Goal: Task Accomplishment & Management: Manage account settings

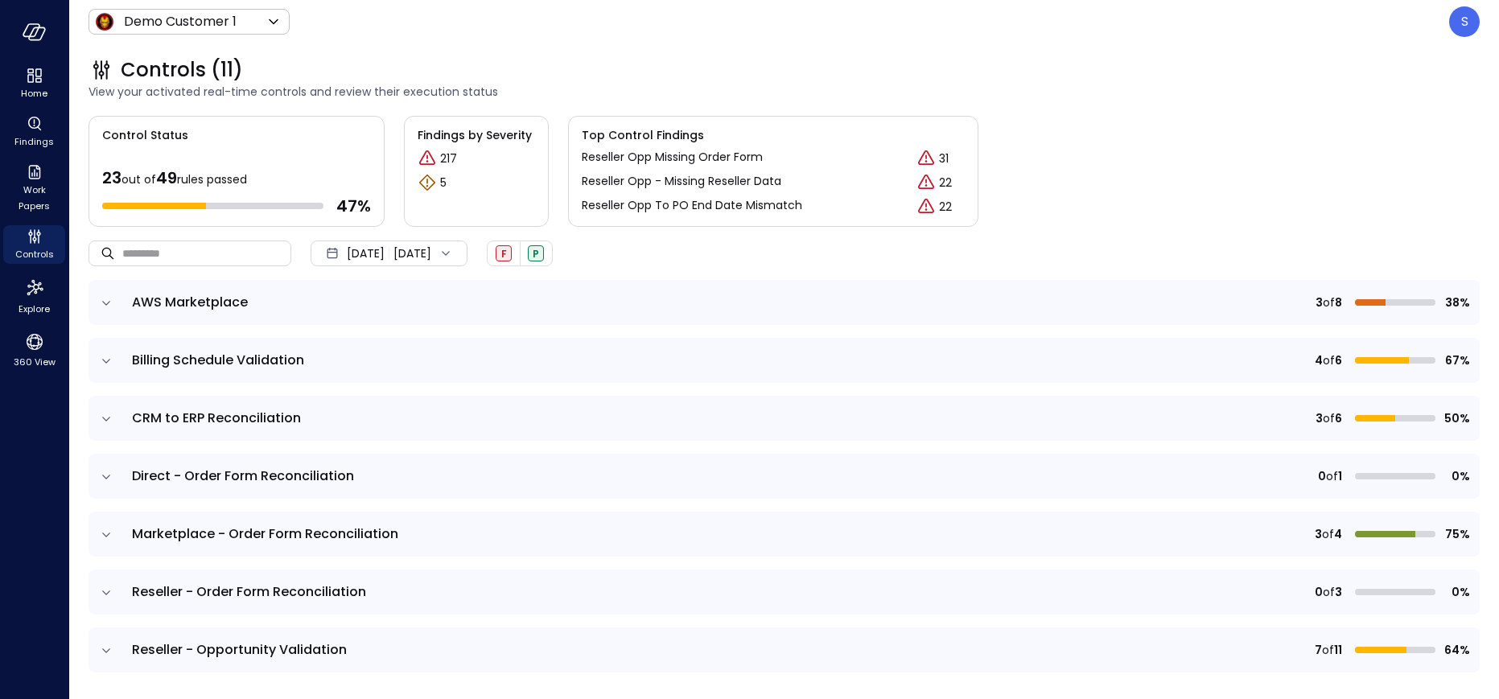
click at [104, 298] on icon "expand row" at bounding box center [106, 303] width 16 height 16
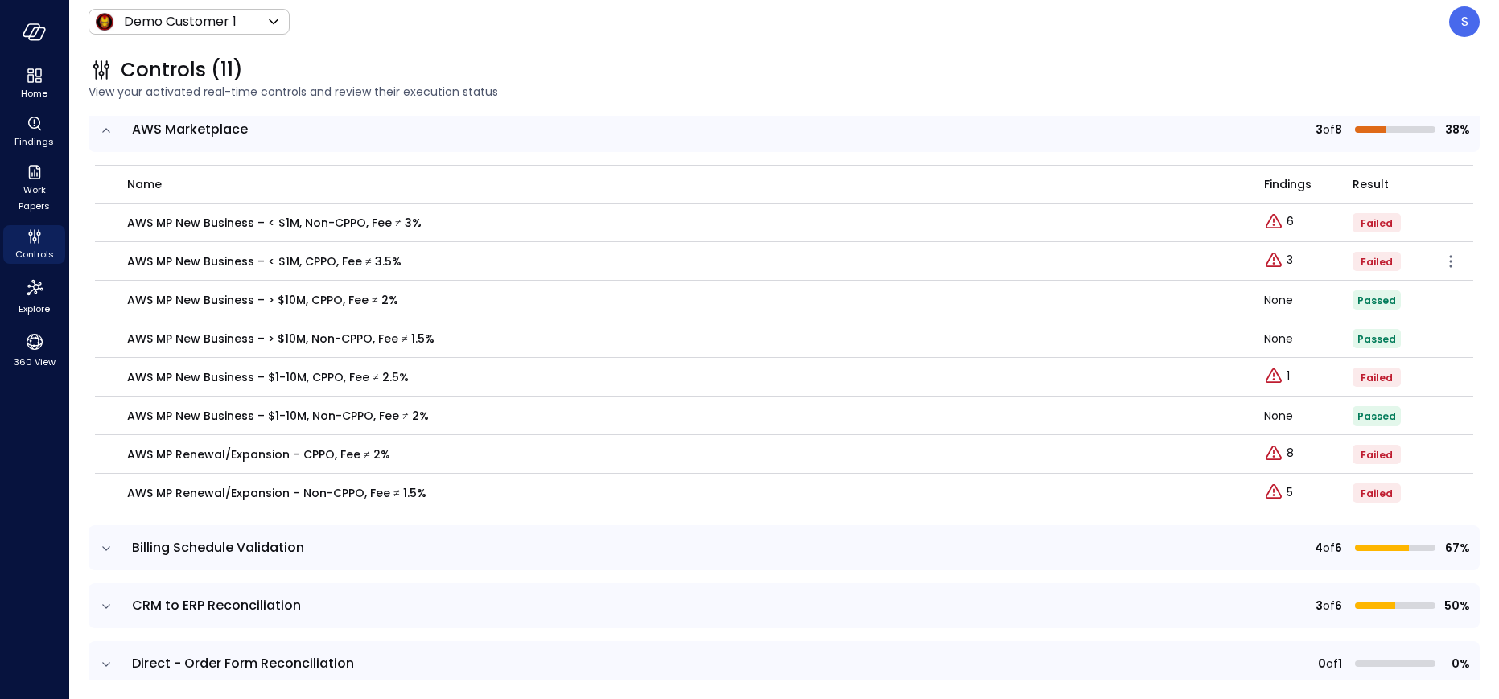
scroll to position [175, 0]
click at [1287, 370] on div "Explore findings" at bounding box center [1277, 356] width 90 height 32
click at [1286, 372] on p "1" at bounding box center [1287, 374] width 3 height 17
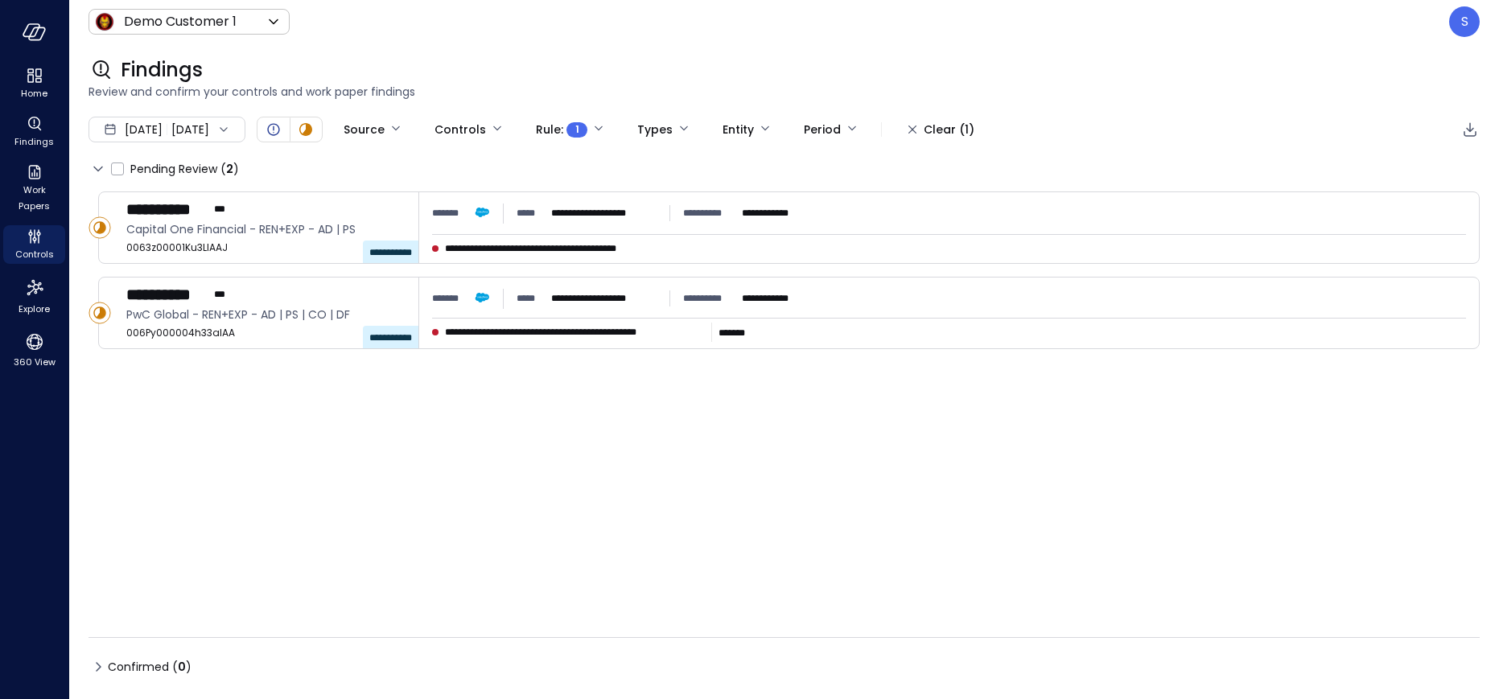
type input "****"
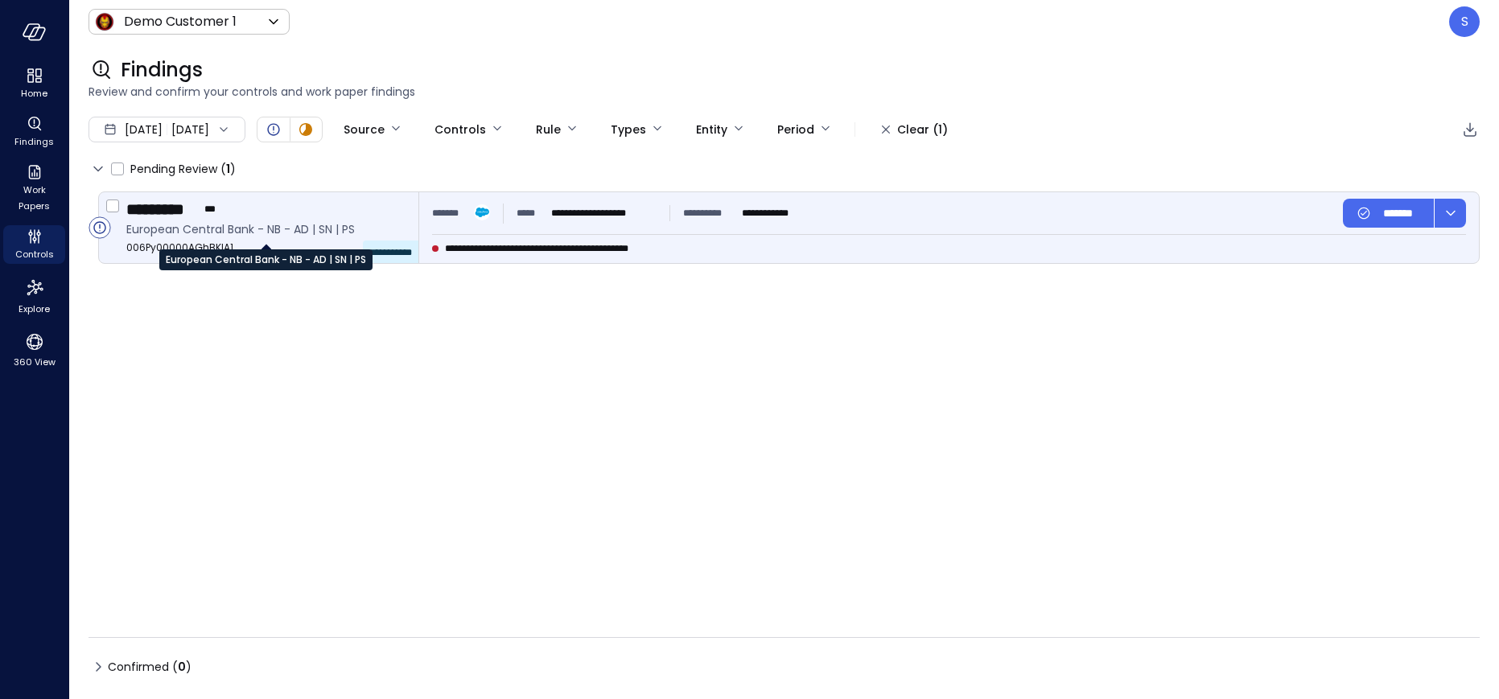
click at [263, 229] on span "European Central Bank - NB - AD | SN | PS" at bounding box center [265, 229] width 279 height 18
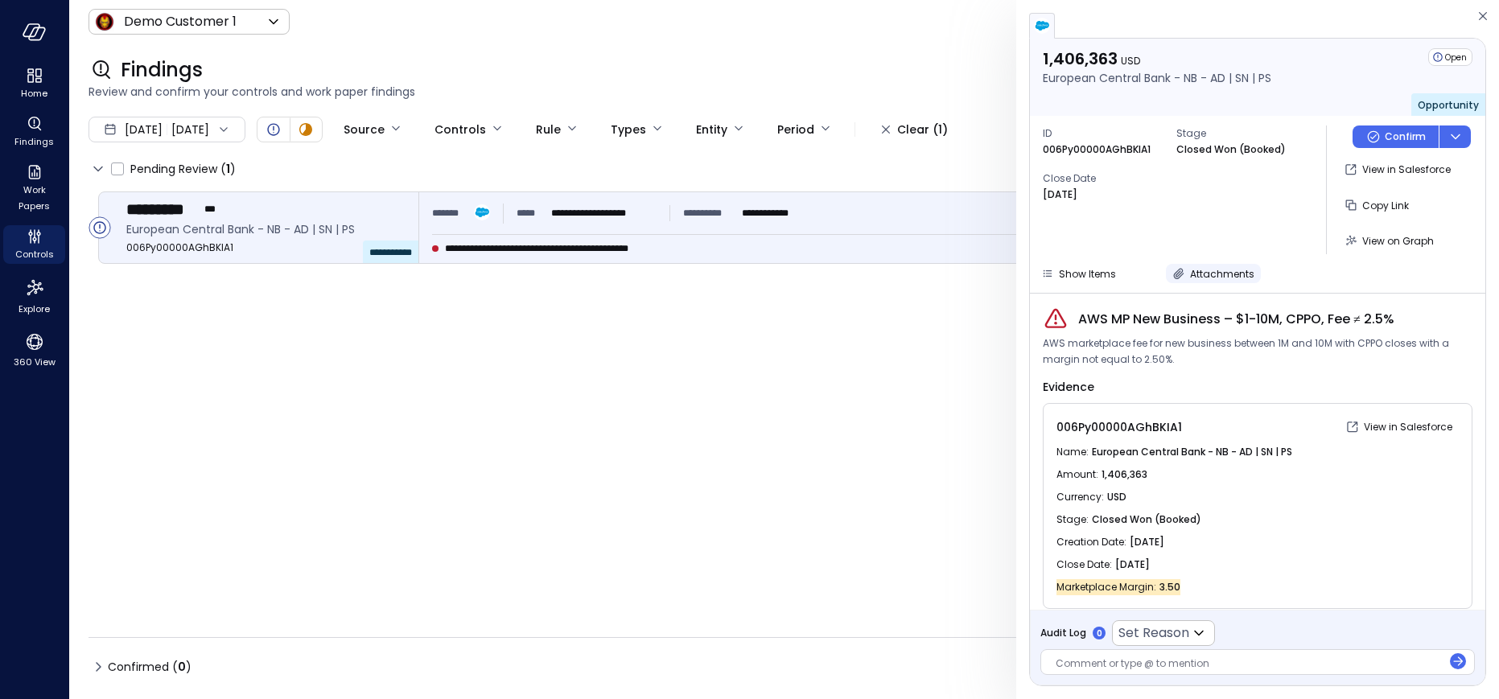
click at [1182, 270] on icon "button" at bounding box center [1178, 273] width 16 height 16
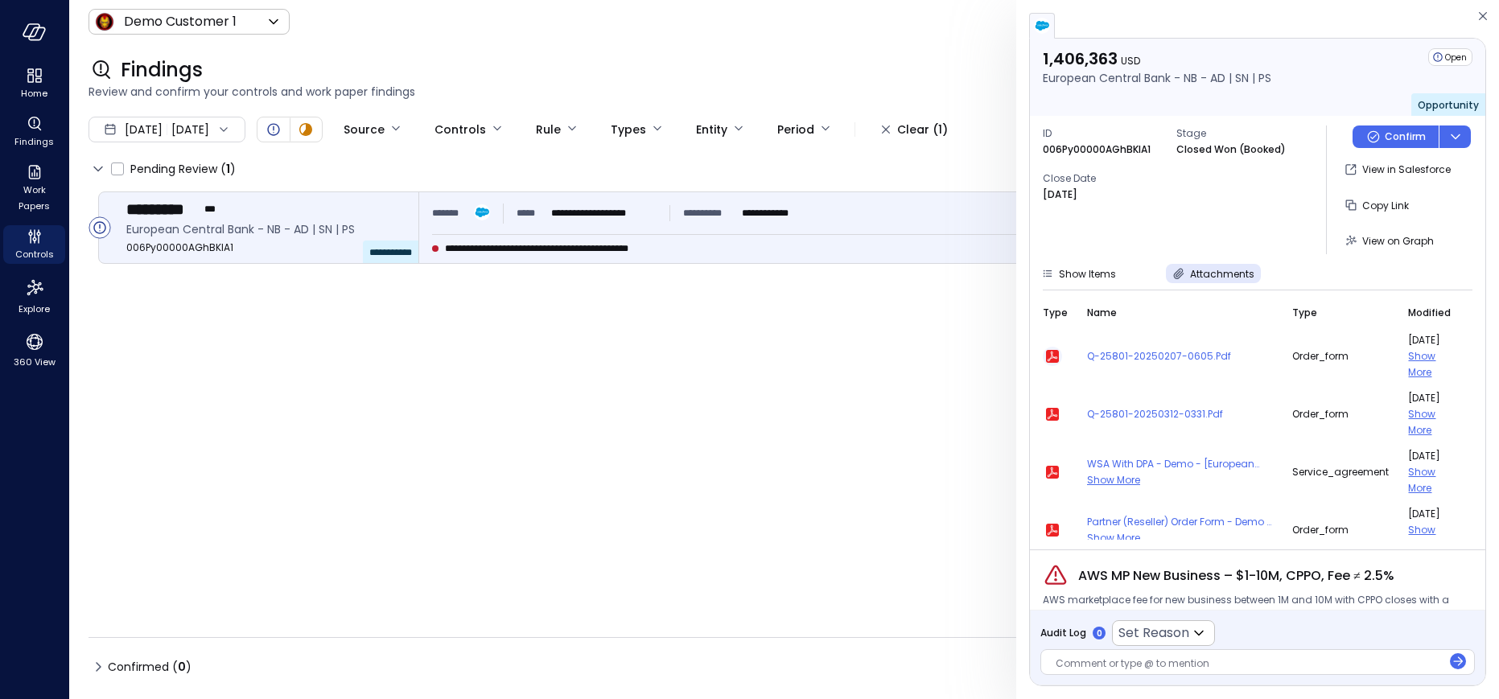
click at [1055, 352] on icon "button" at bounding box center [1052, 356] width 13 height 13
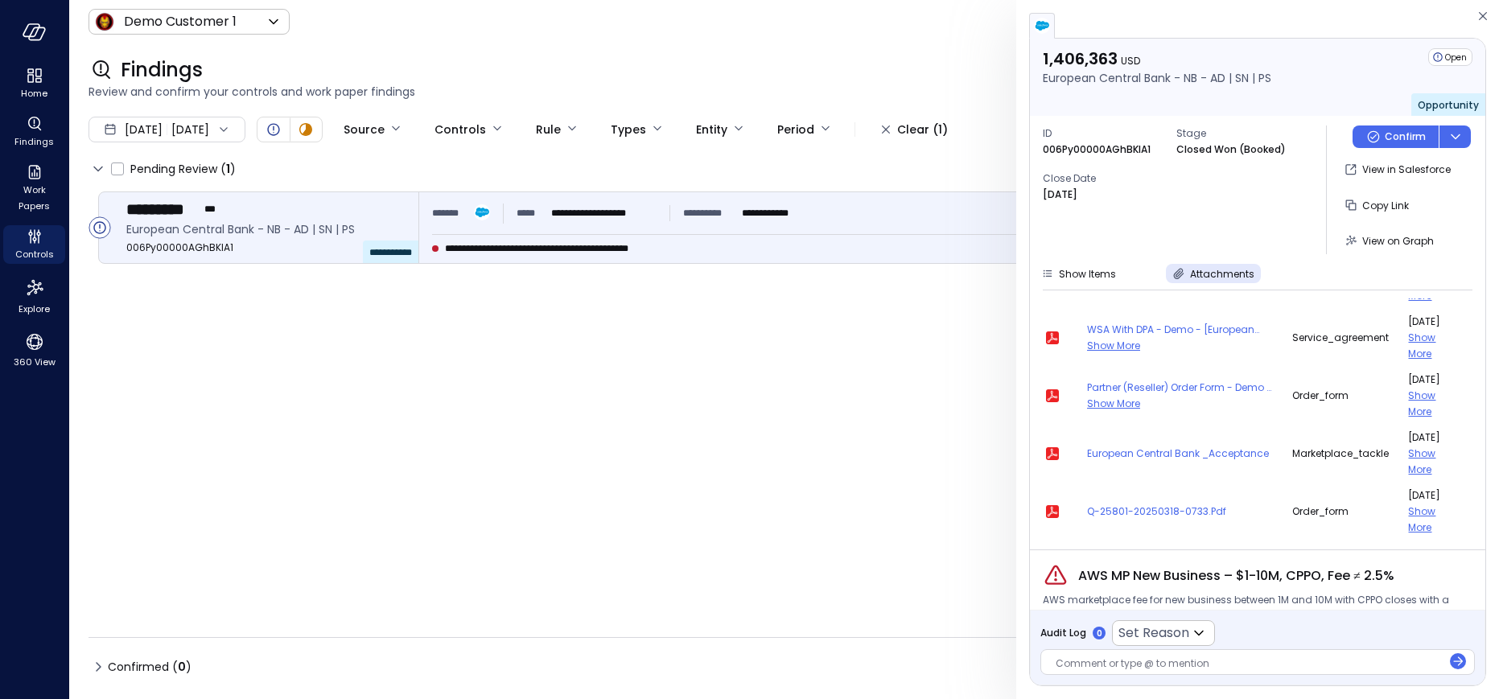
scroll to position [135, 0]
click at [1175, 273] on icon "button" at bounding box center [1179, 274] width 10 height 10
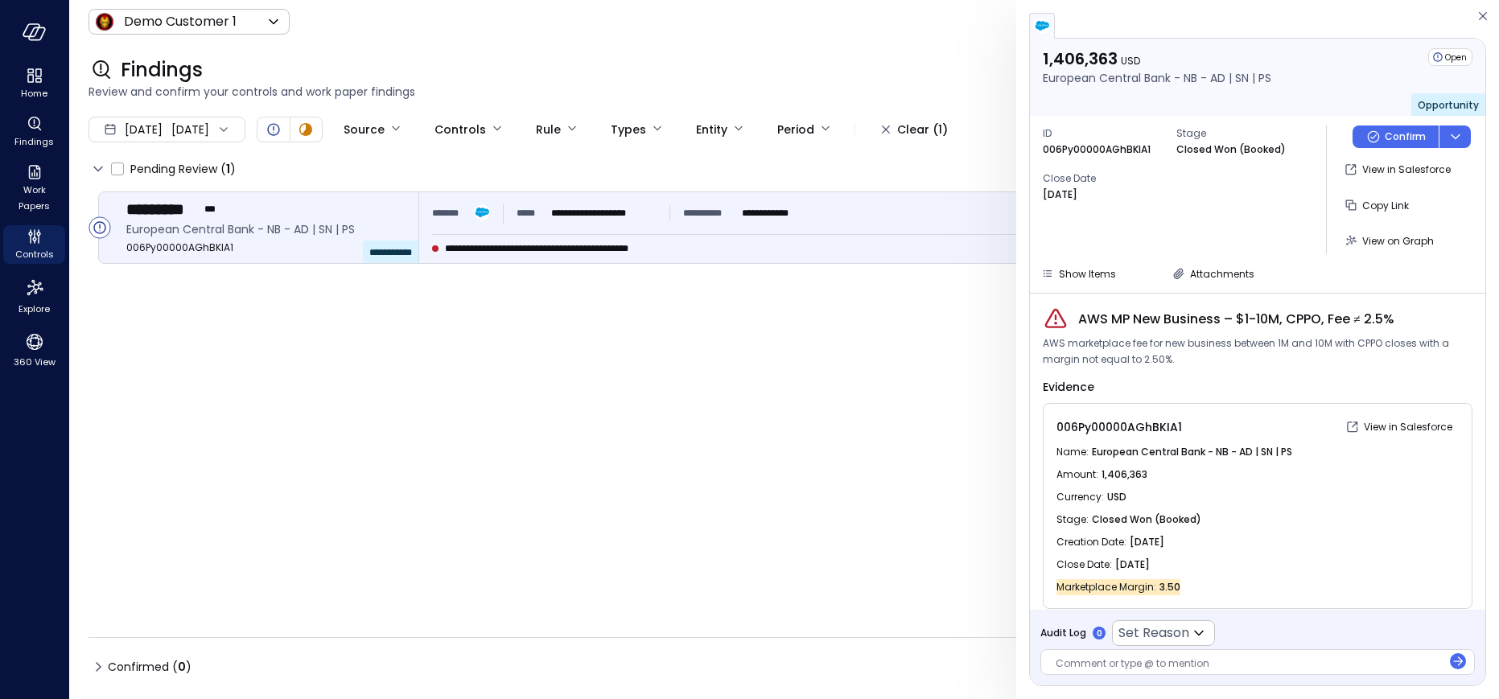
scroll to position [12, 0]
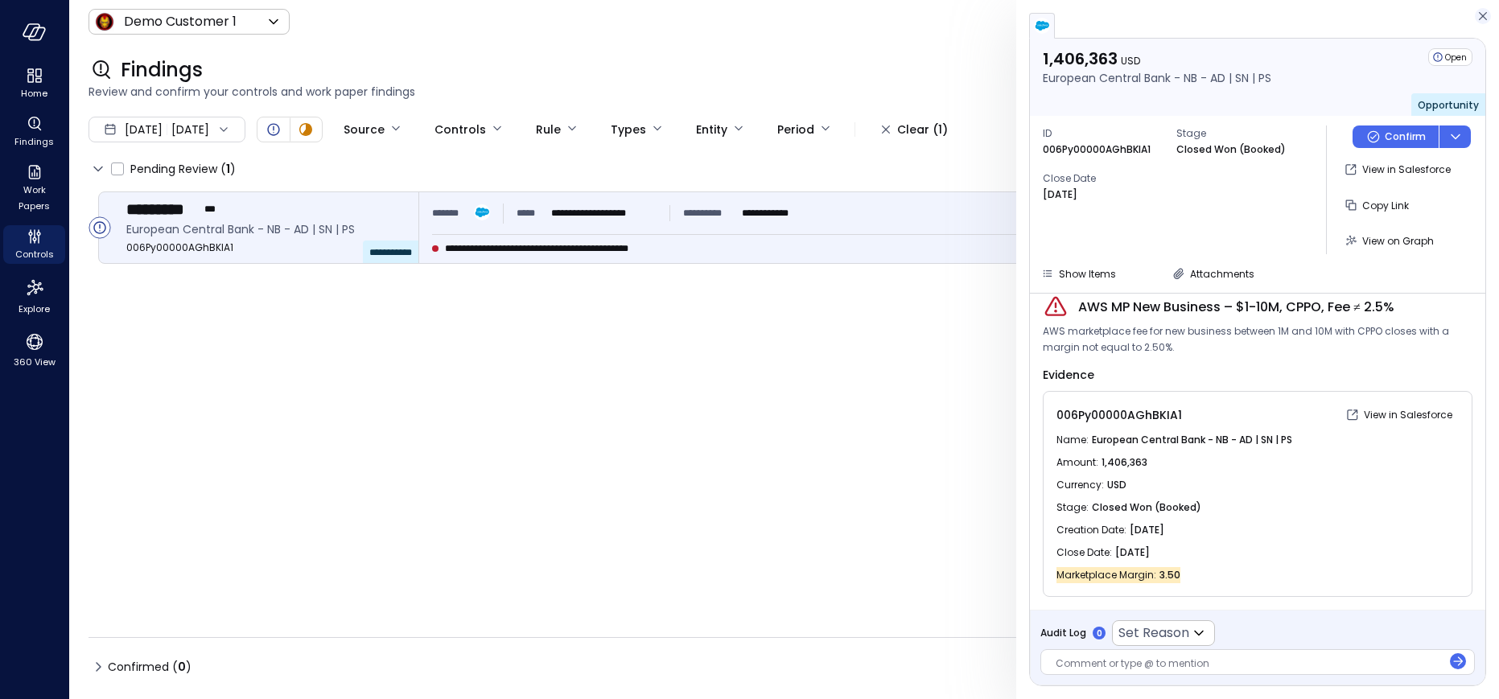
click at [1483, 17] on icon "button" at bounding box center [1482, 16] width 8 height 8
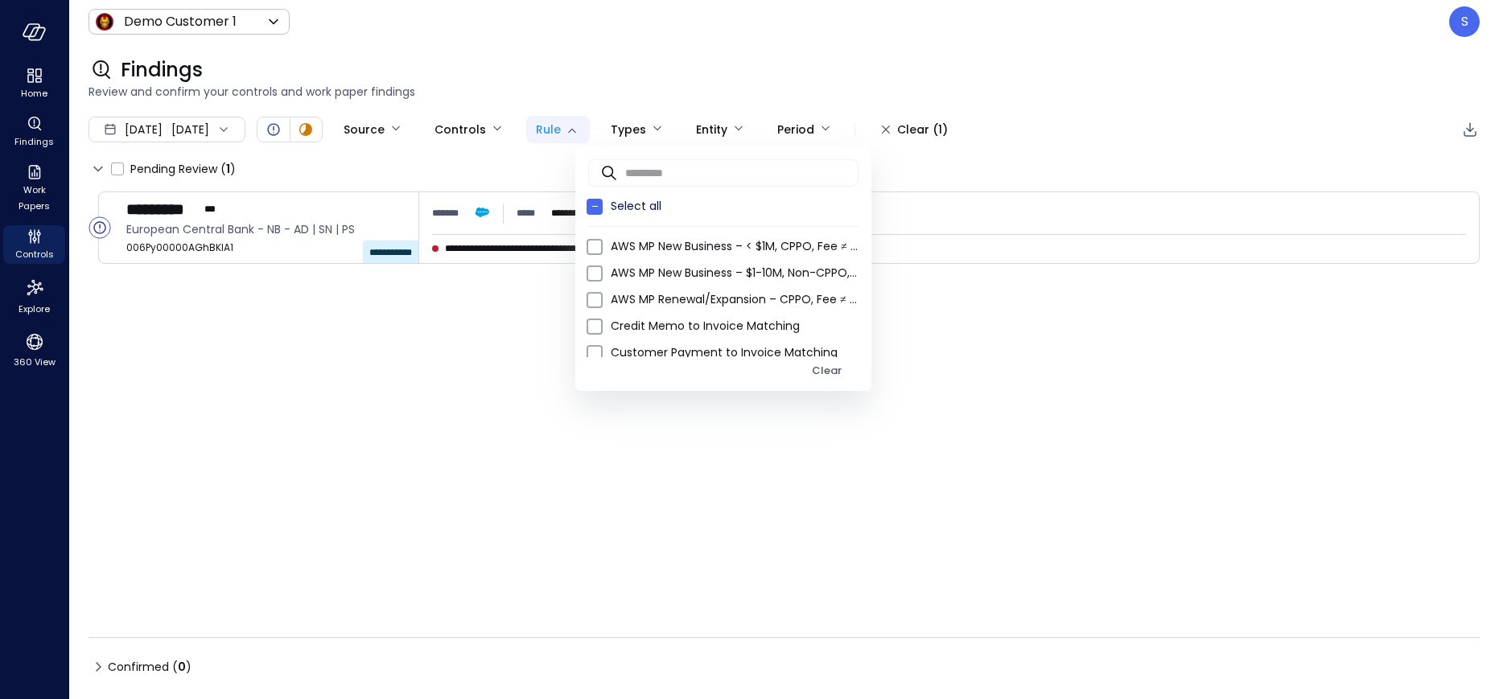
click at [622, 127] on body "**********" at bounding box center [749, 349] width 1499 height 699
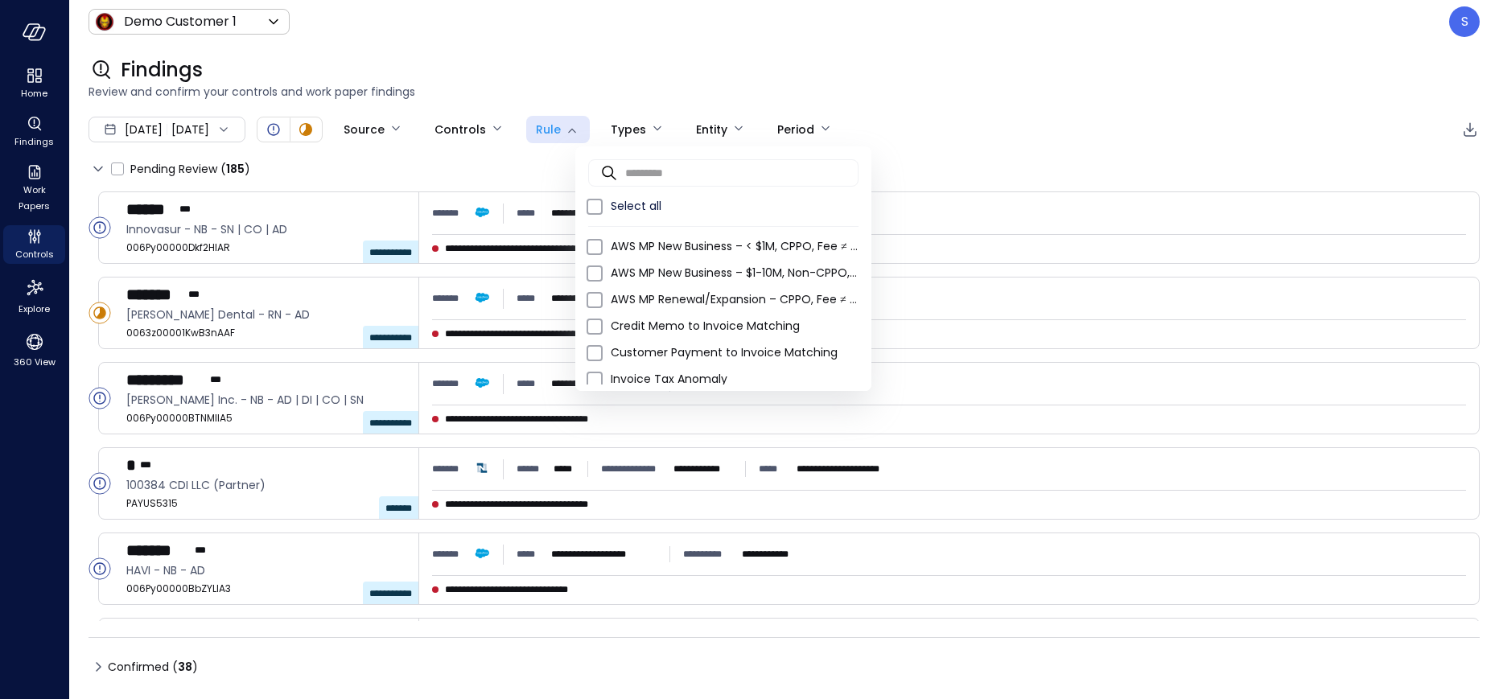
click at [35, 251] on div at bounding box center [749, 349] width 1499 height 699
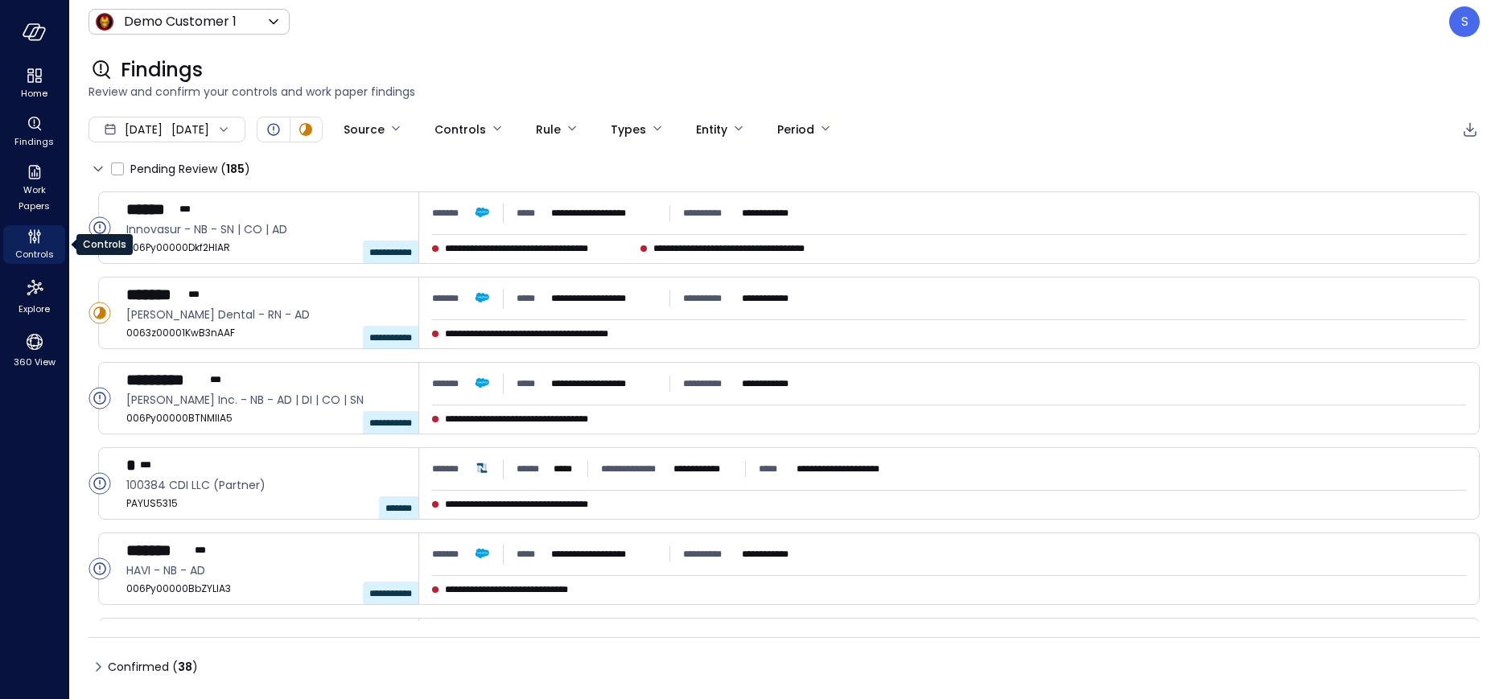
click at [35, 251] on span "Controls" at bounding box center [34, 254] width 39 height 16
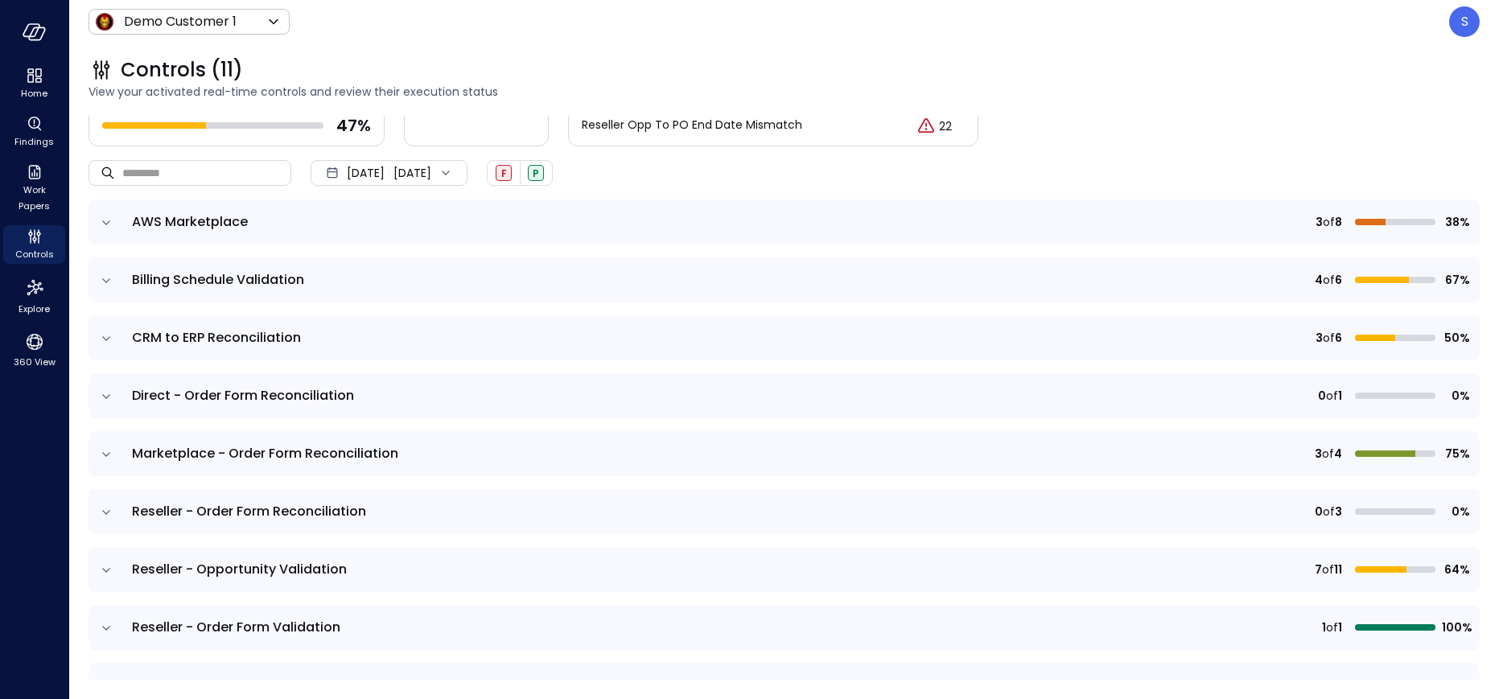
scroll to position [90, 0]
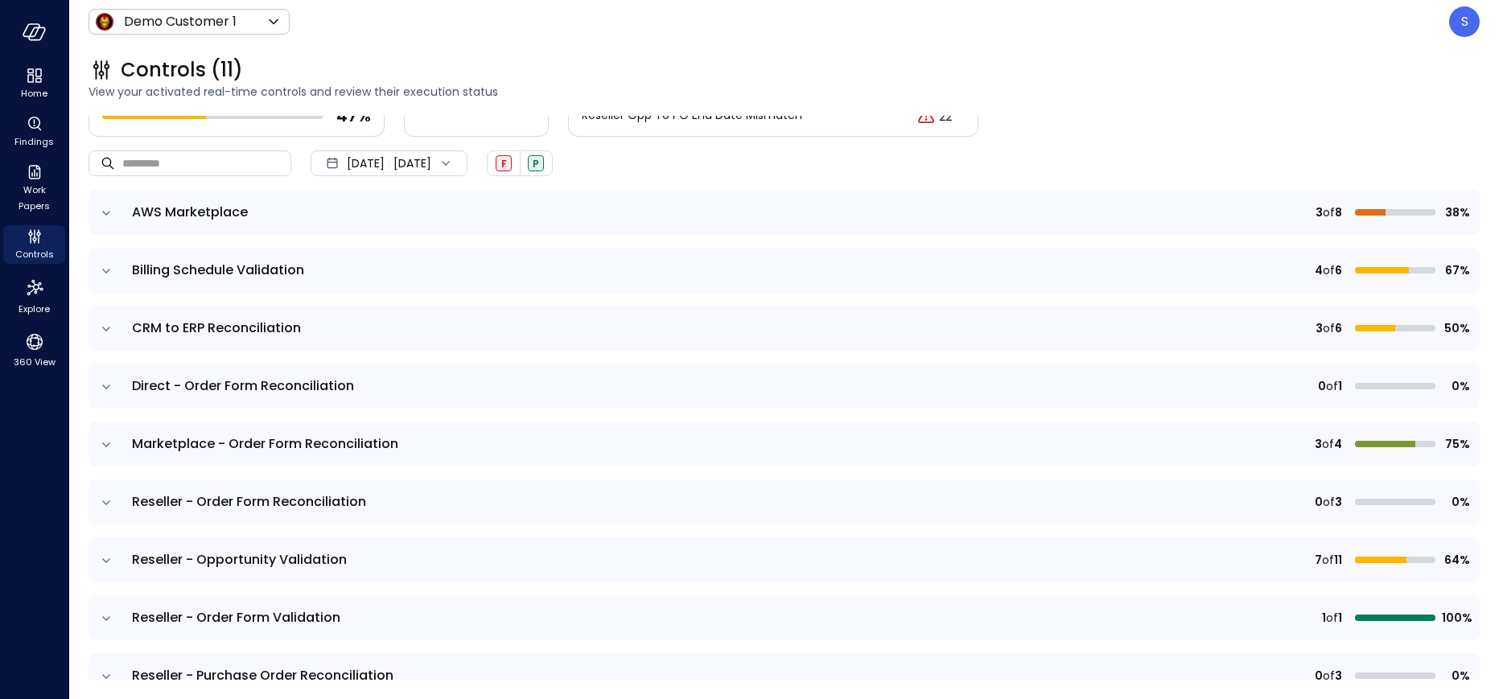
click at [105, 212] on icon "expand row" at bounding box center [106, 213] width 16 height 16
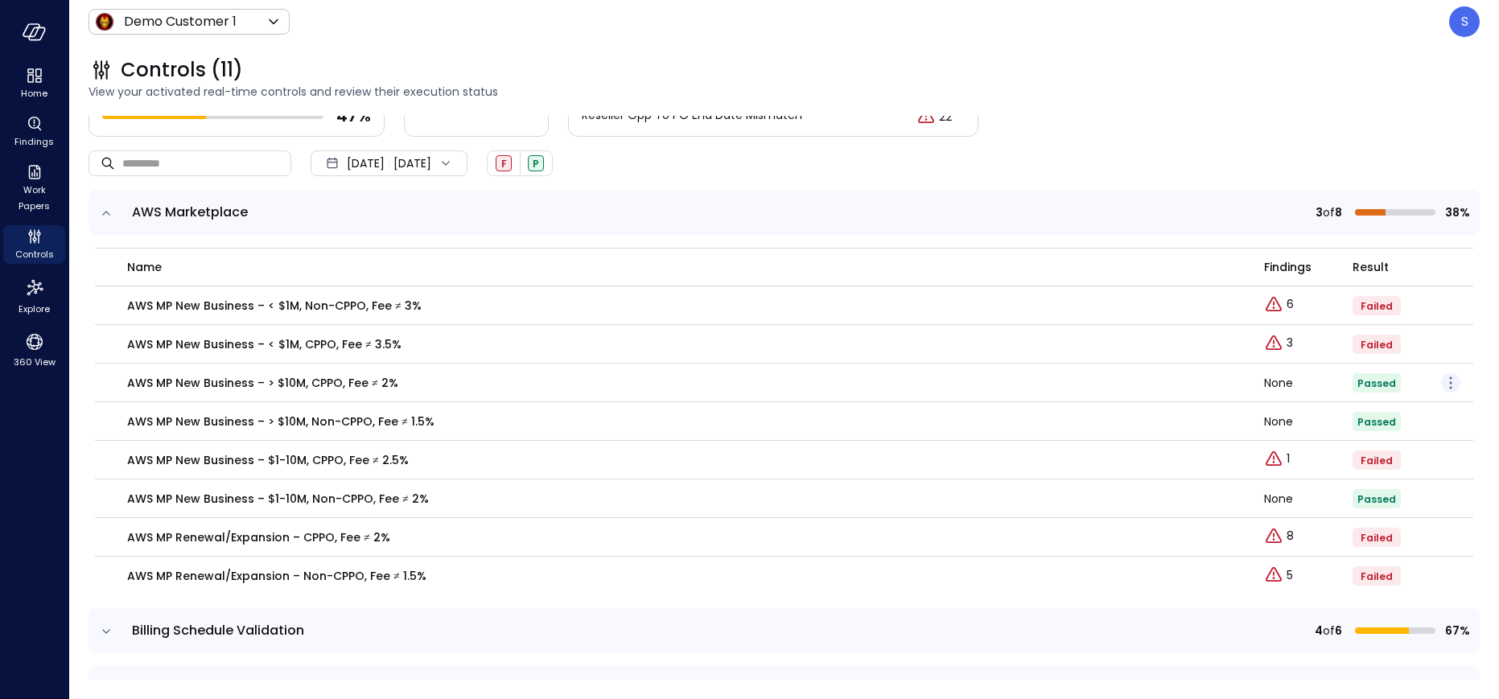
click at [1453, 384] on icon "button" at bounding box center [1450, 382] width 19 height 19
click at [1391, 414] on ul "Edit control" at bounding box center [1388, 406] width 106 height 29
click at [1391, 403] on p "Edit control" at bounding box center [1393, 406] width 64 height 16
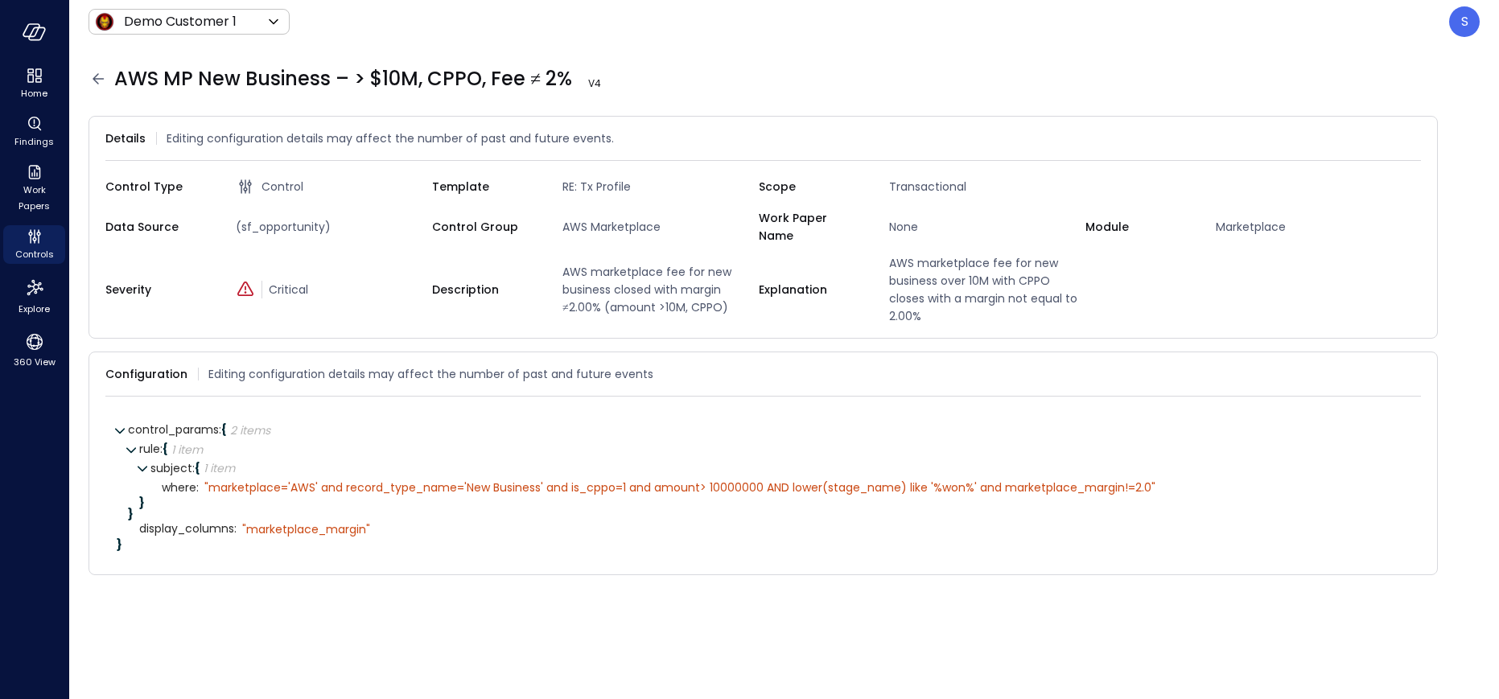
click at [97, 77] on icon at bounding box center [97, 78] width 19 height 19
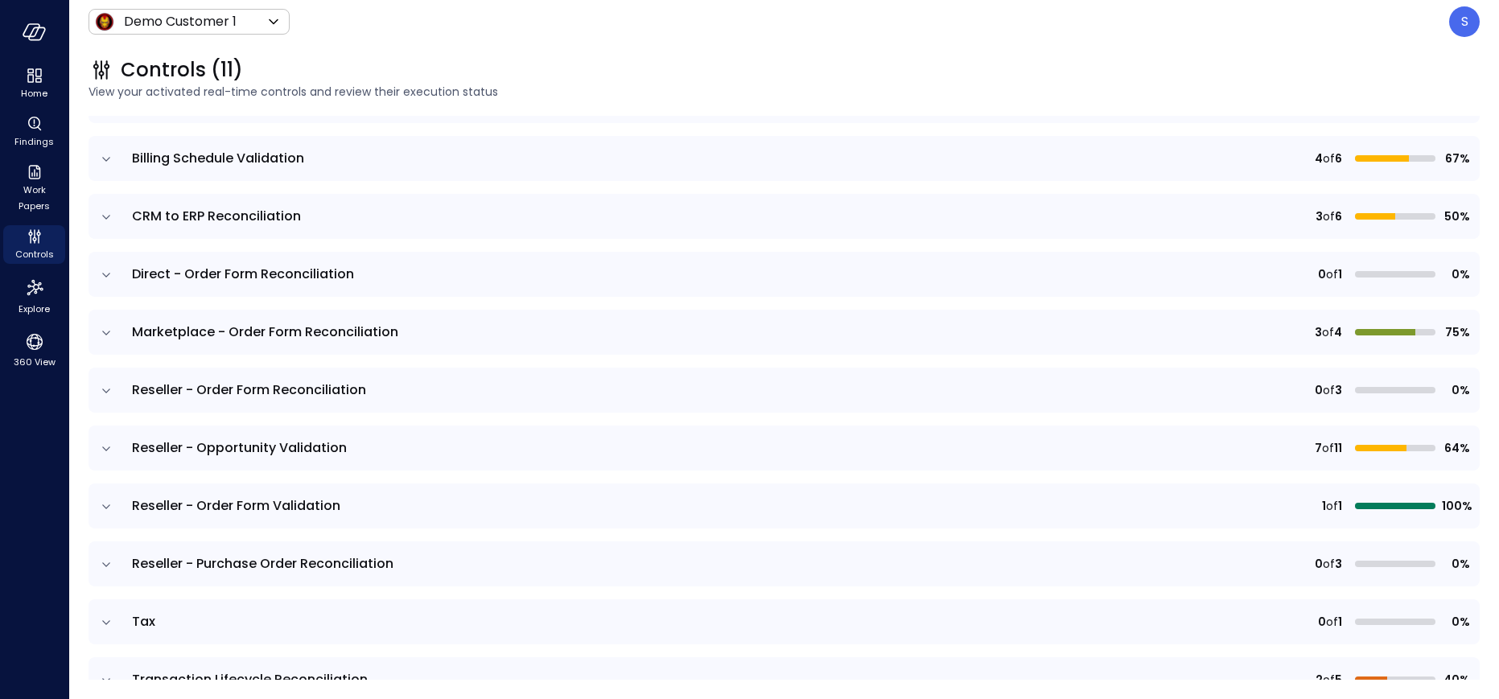
scroll to position [237, 0]
